Goal: Find specific fact: Find specific fact

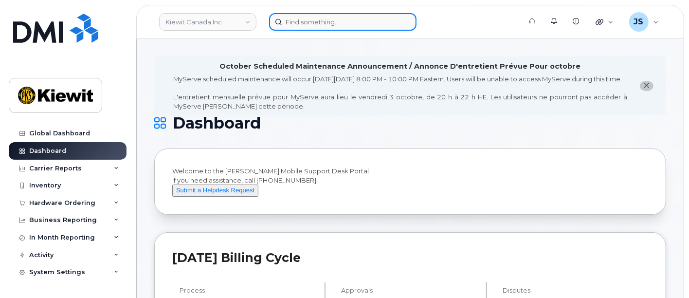
click at [343, 21] on input at bounding box center [342, 22] width 147 height 18
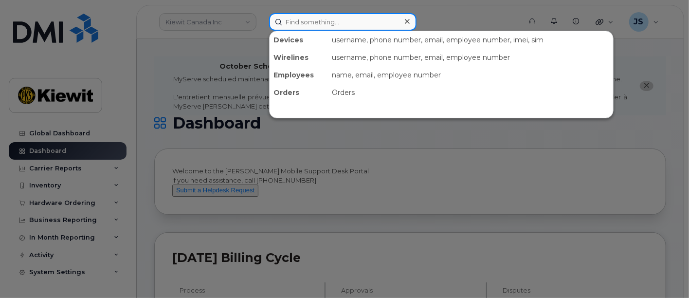
paste input "548735"
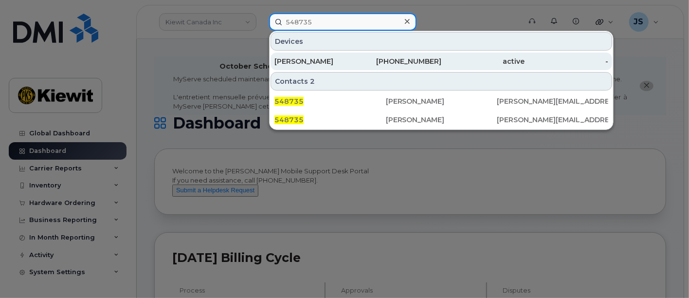
type input "548735"
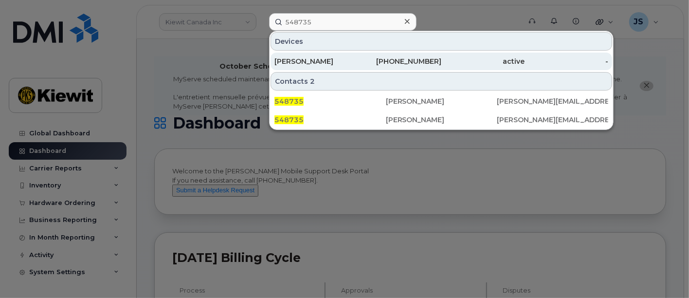
click at [338, 60] on div "[PERSON_NAME]" at bounding box center [316, 61] width 84 height 10
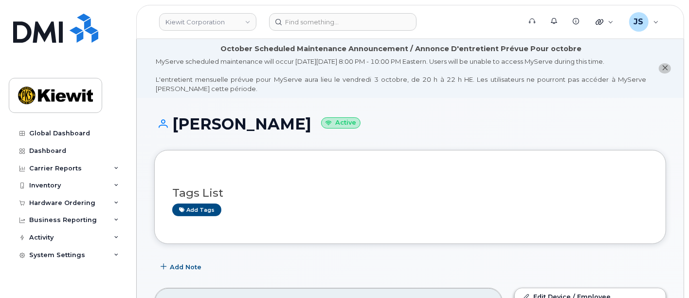
drag, startPoint x: 422, startPoint y: 123, endPoint x: 132, endPoint y: 120, distance: 290.0
copy h1 "[PERSON_NAME]"
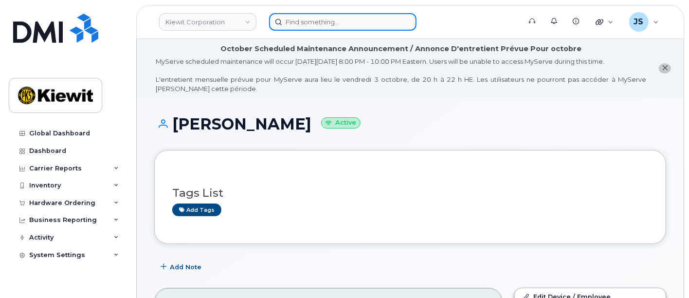
click at [319, 15] on input at bounding box center [342, 22] width 147 height 18
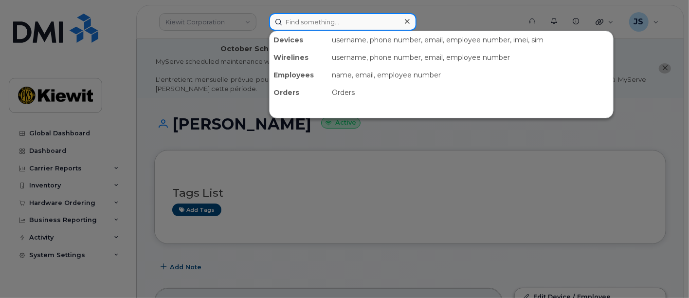
paste input "[PERSON_NAME]"
type input "[PERSON_NAME]"
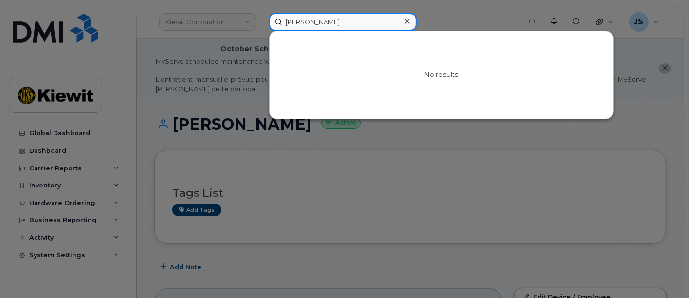
drag, startPoint x: 387, startPoint y: 26, endPoint x: 244, endPoint y: 14, distance: 143.1
click at [261, 14] on div "Guadalupe Cervantes-Laurean No results" at bounding box center [391, 22] width 261 height 18
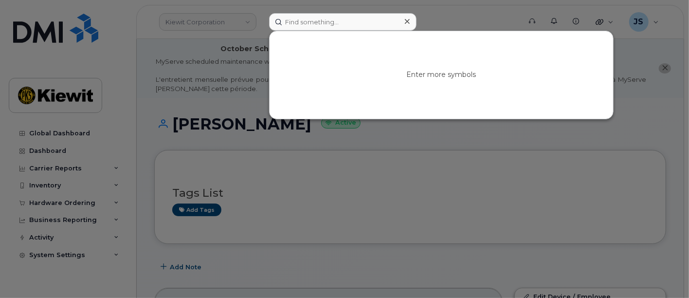
drag, startPoint x: 479, startPoint y: 10, endPoint x: 443, endPoint y: 21, distance: 38.2
click at [479, 10] on div at bounding box center [344, 149] width 689 height 298
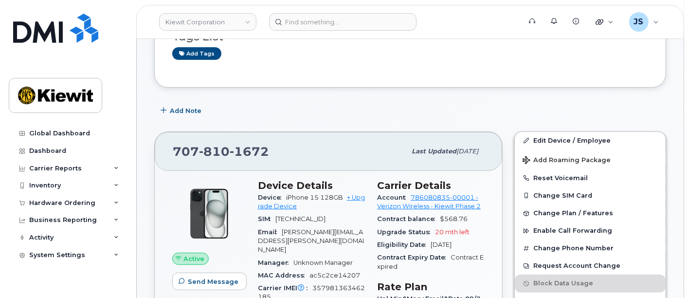
scroll to position [216, 0]
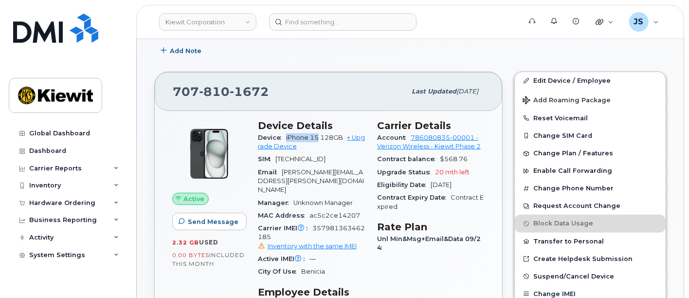
drag, startPoint x: 318, startPoint y: 137, endPoint x: 285, endPoint y: 137, distance: 33.6
click at [285, 137] on div "Device iPhone 15 128GB + Upgrade Device" at bounding box center [312, 142] width 108 height 22
copy span "iPhone 15"
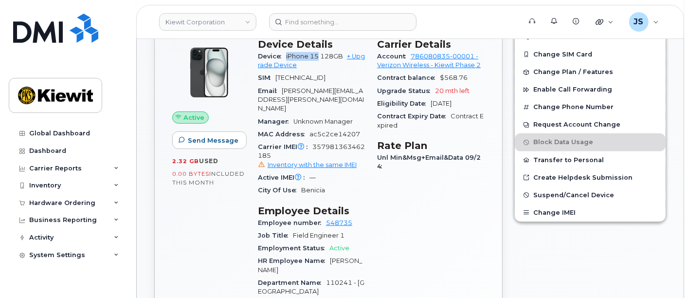
scroll to position [108, 0]
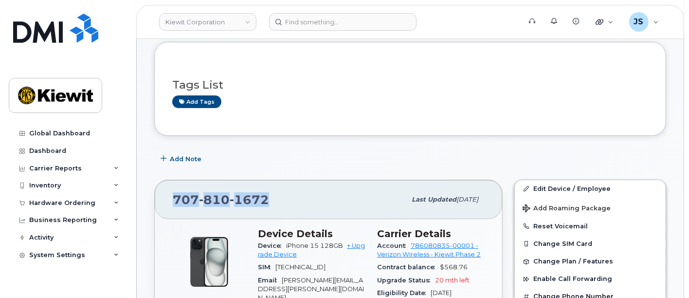
drag, startPoint x: 273, startPoint y: 203, endPoint x: 158, endPoint y: 212, distance: 115.6
click at [158, 212] on div "707 810 1672 Last updated Oct 06, 2025" at bounding box center [328, 199] width 347 height 39
copy span "707 810 1672"
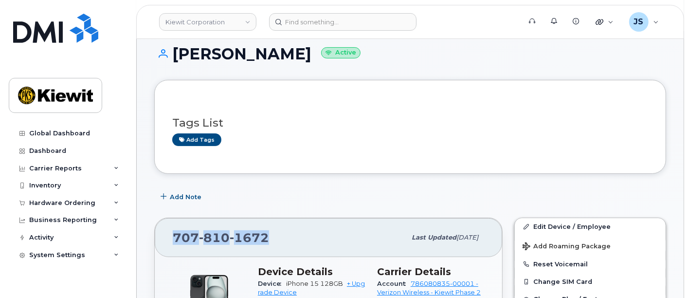
scroll to position [0, 0]
